Goal: Information Seeking & Learning: Learn about a topic

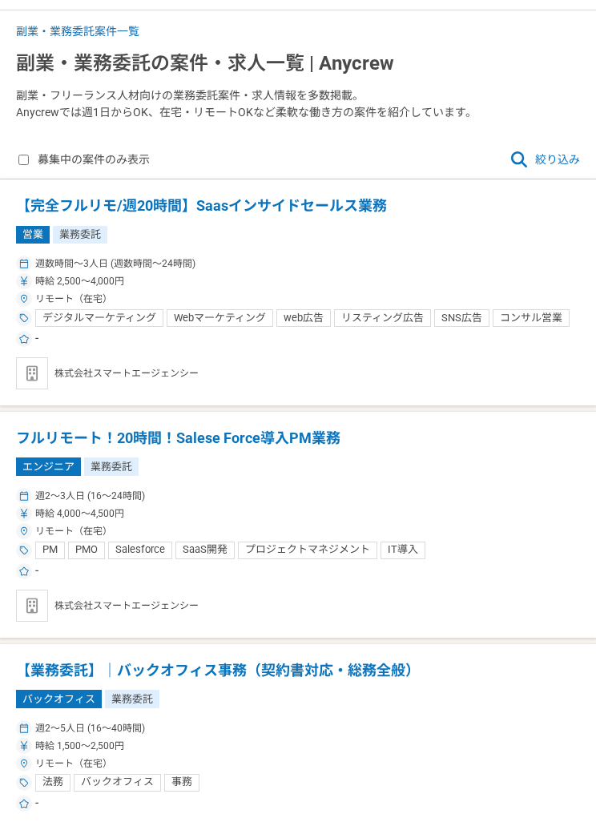
scroll to position [220, 0]
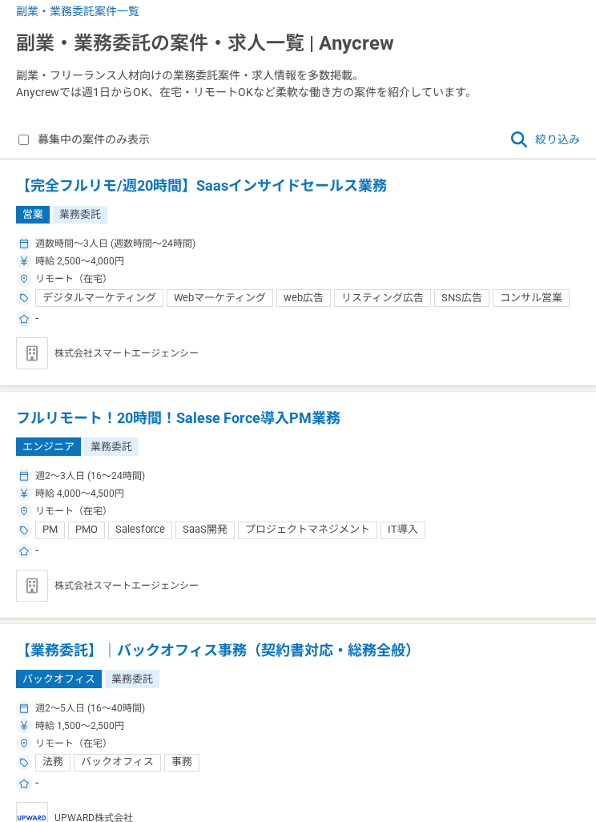
click at [546, 132] on span "絞り込み" at bounding box center [545, 139] width 71 height 19
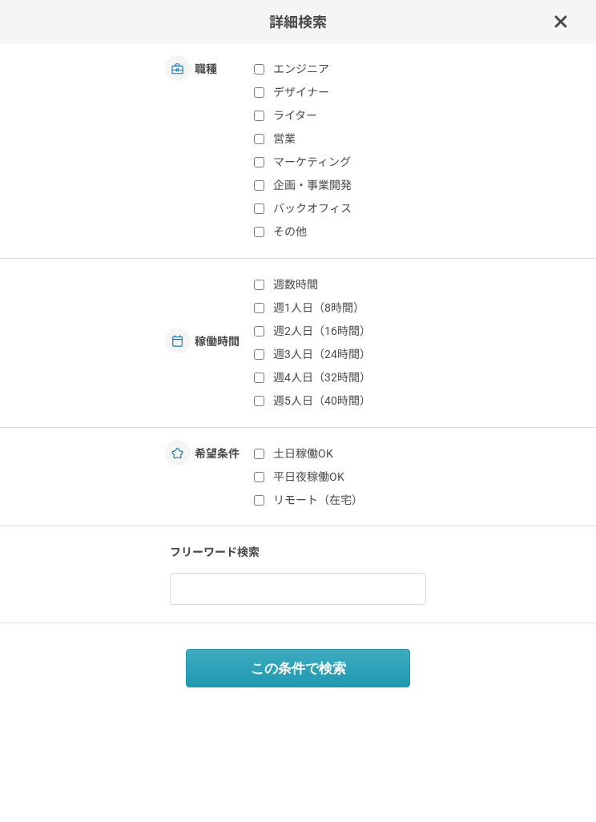
click at [267, 88] on label "デザイナー" at bounding box center [349, 92] width 190 height 17
click at [264, 88] on input "デザイナー" at bounding box center [259, 92] width 10 height 10
checkbox input "true"
click at [264, 204] on input "バックオフィス" at bounding box center [259, 209] width 10 height 10
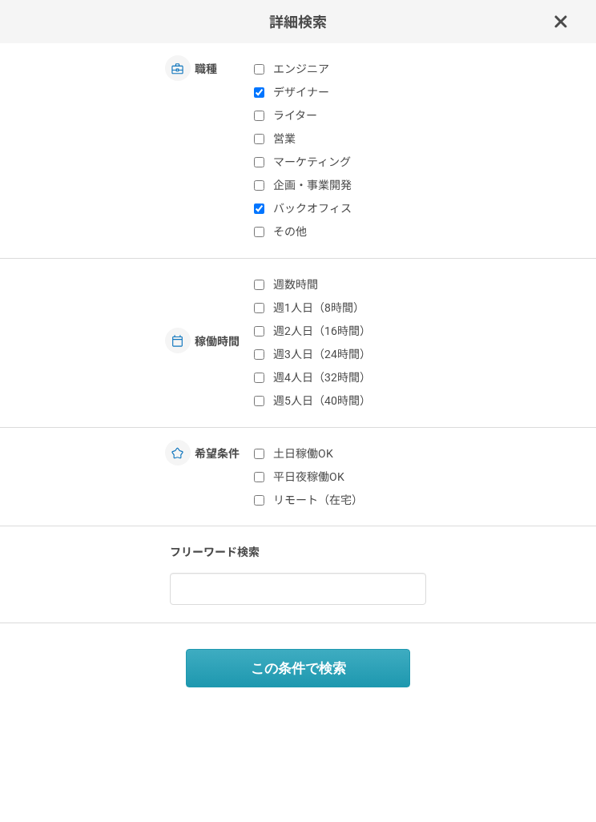
checkbox input "true"
click at [260, 228] on input "その他" at bounding box center [259, 232] width 10 height 10
checkbox input "true"
click at [321, 674] on button "この条件で検索" at bounding box center [298, 668] width 224 height 38
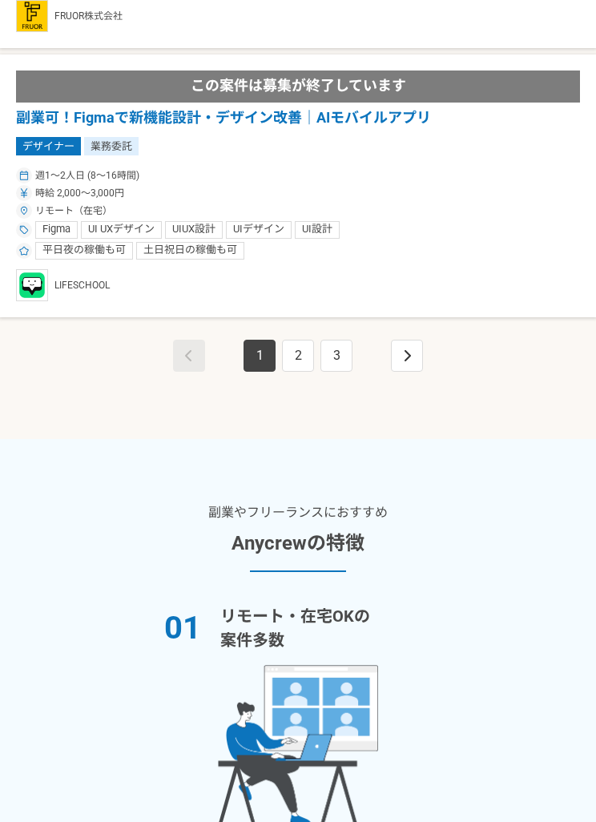
scroll to position [4960, 0]
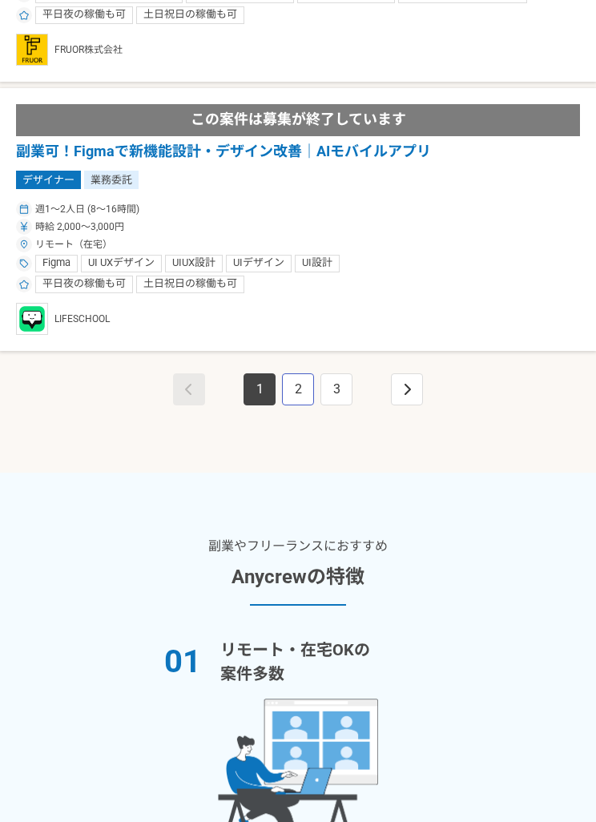
click at [297, 374] on link "2" at bounding box center [298, 390] width 32 height 32
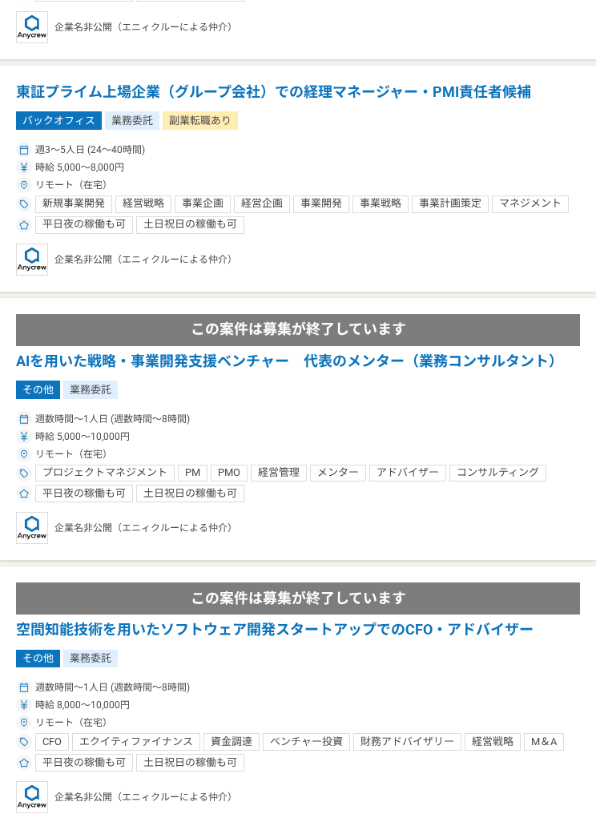
scroll to position [850, 0]
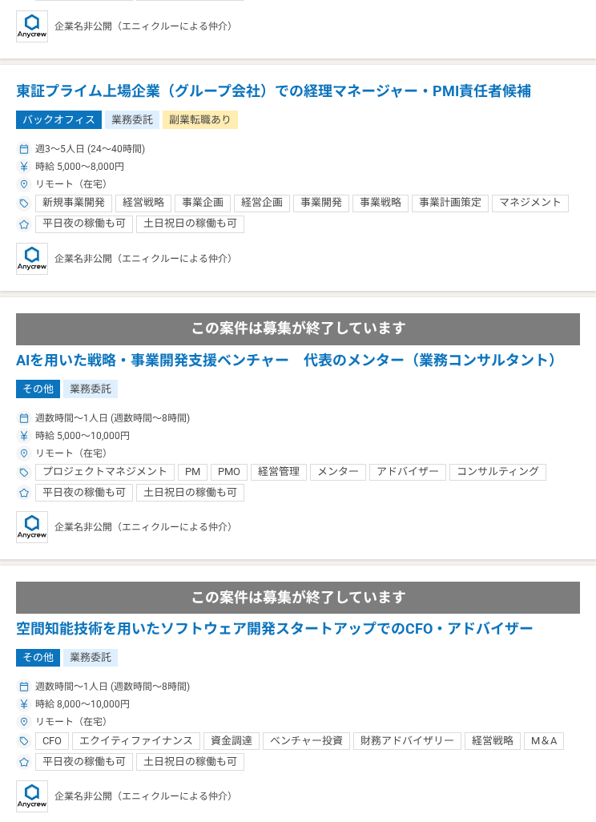
click at [93, 622] on h1 "空間知能技術を用いたソフトウェア開発スタートアップでのCFO・アドバイザー" at bounding box center [298, 630] width 564 height 21
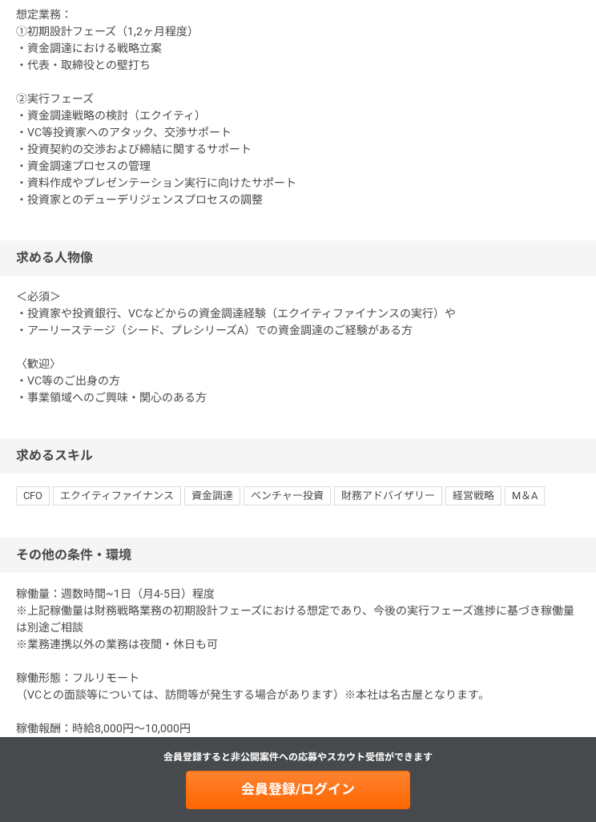
scroll to position [1096, 0]
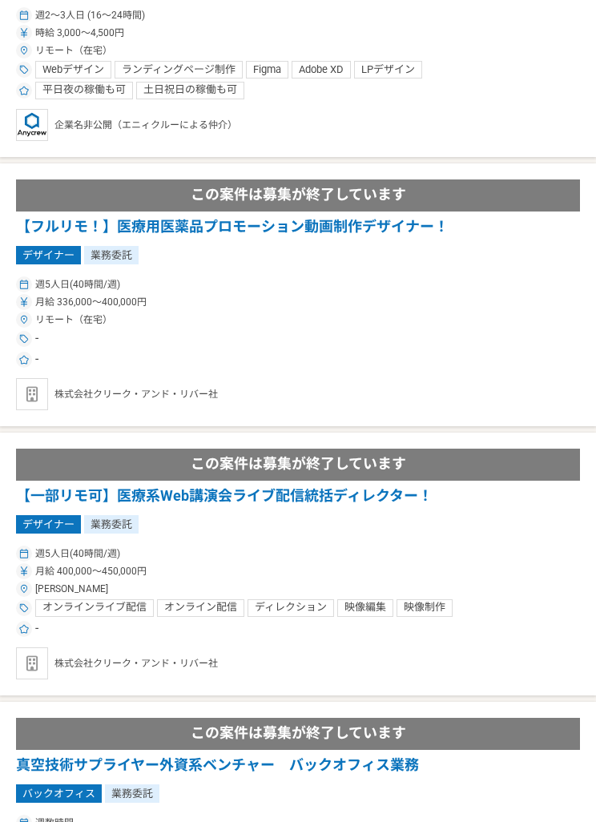
scroll to position [2089, 0]
